Goal: Information Seeking & Learning: Find specific fact

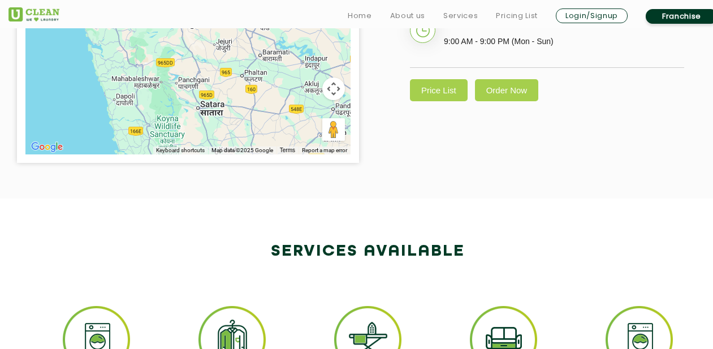
scroll to position [487, 0]
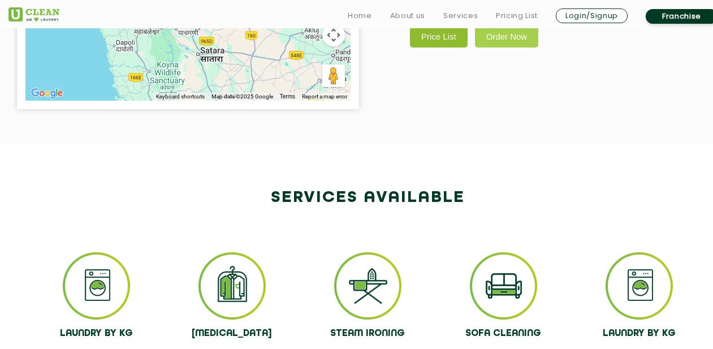
click at [440, 47] on link "Price List" at bounding box center [439, 36] width 58 height 22
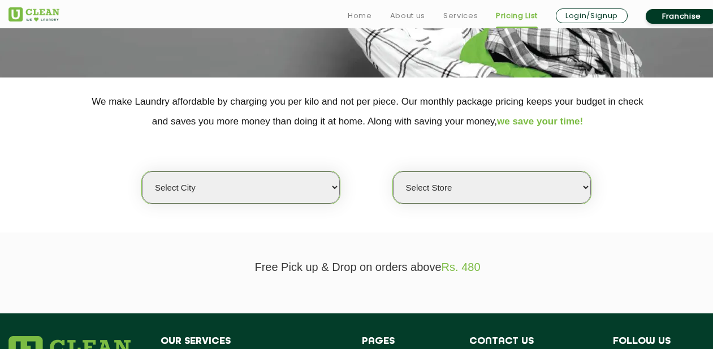
scroll to position [221, 0]
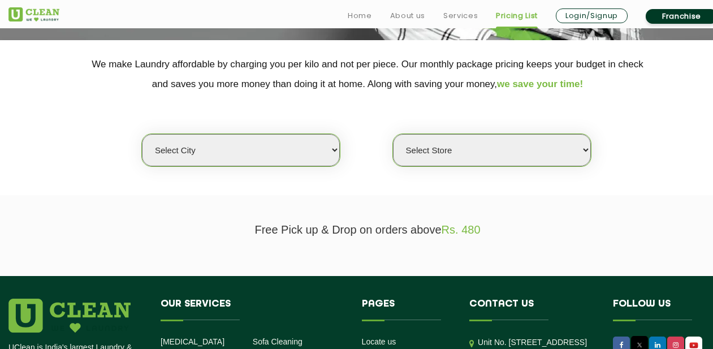
click at [275, 162] on select "Select city [GEOGRAPHIC_DATA] [GEOGRAPHIC_DATA] [GEOGRAPHIC_DATA] [GEOGRAPHIC_D…" at bounding box center [241, 150] width 198 height 32
select select "4"
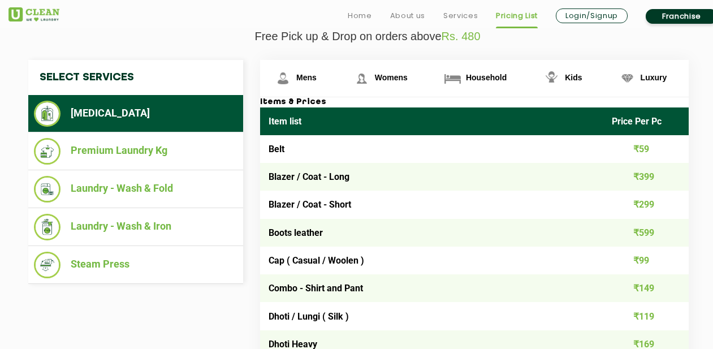
scroll to position [418, 0]
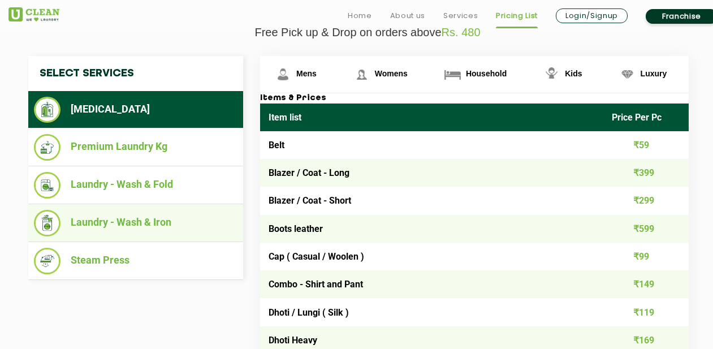
drag, startPoint x: 135, startPoint y: 220, endPoint x: 146, endPoint y: 220, distance: 10.8
click at [135, 220] on li "Laundry - Wash & Iron" at bounding box center [135, 223] width 203 height 27
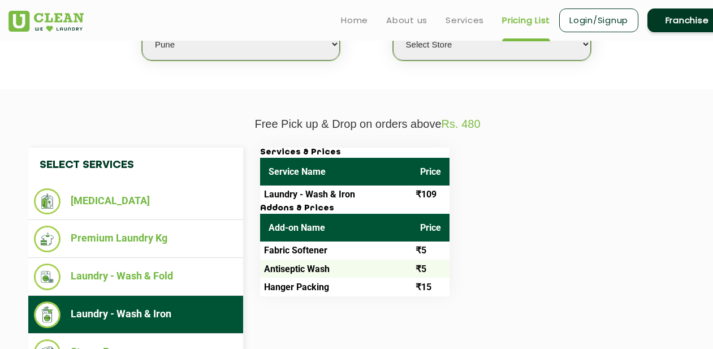
scroll to position [293, 0]
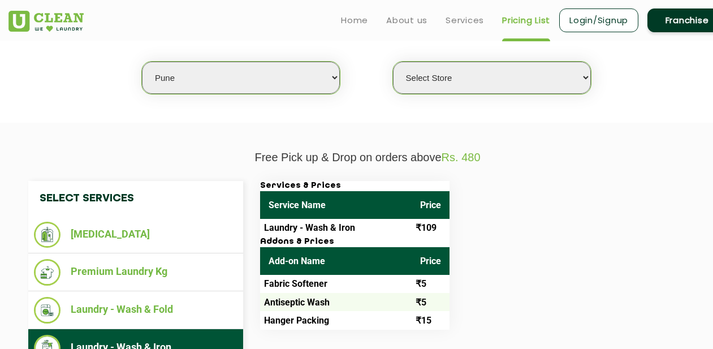
click at [423, 78] on select "Select Store [GEOGRAPHIC_DATA] [GEOGRAPHIC_DATA] [GEOGRAPHIC_DATA] [GEOGRAPHIC_…" at bounding box center [492, 78] width 198 height 32
select select "355"
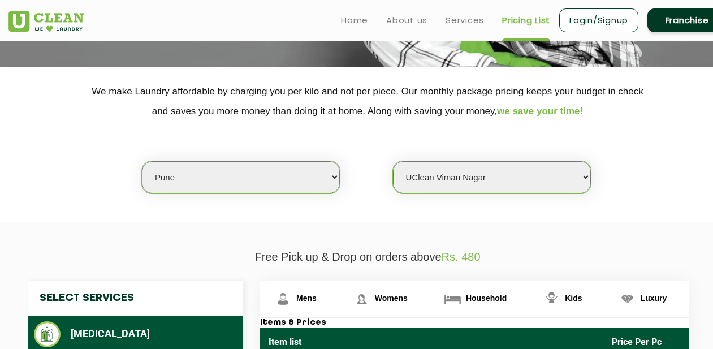
scroll to position [0, 0]
